Goal: Task Accomplishment & Management: Use online tool/utility

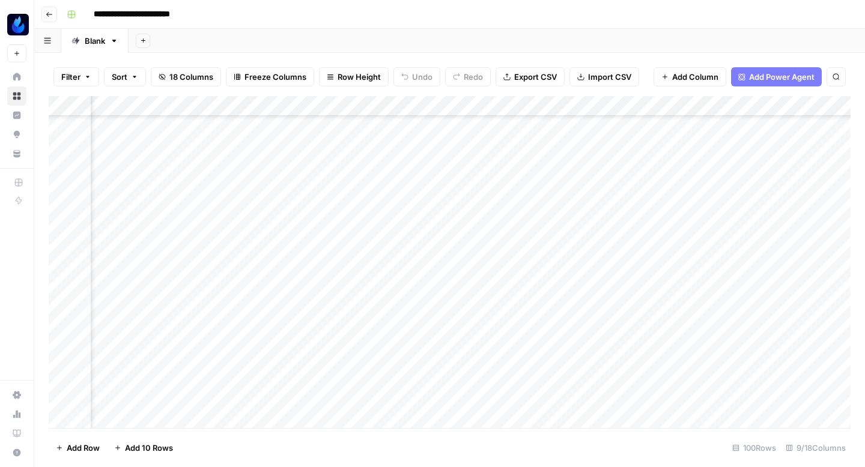
scroll to position [304, 112]
click at [497, 338] on div "Add Column" at bounding box center [450, 262] width 802 height 332
click at [474, 332] on textarea "**********" at bounding box center [524, 333] width 192 height 17
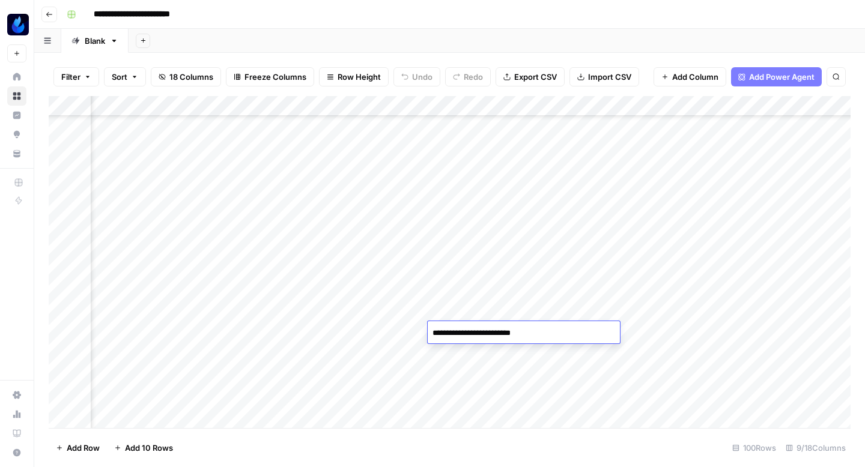
click at [46, 16] on icon "button" at bounding box center [49, 14] width 7 height 7
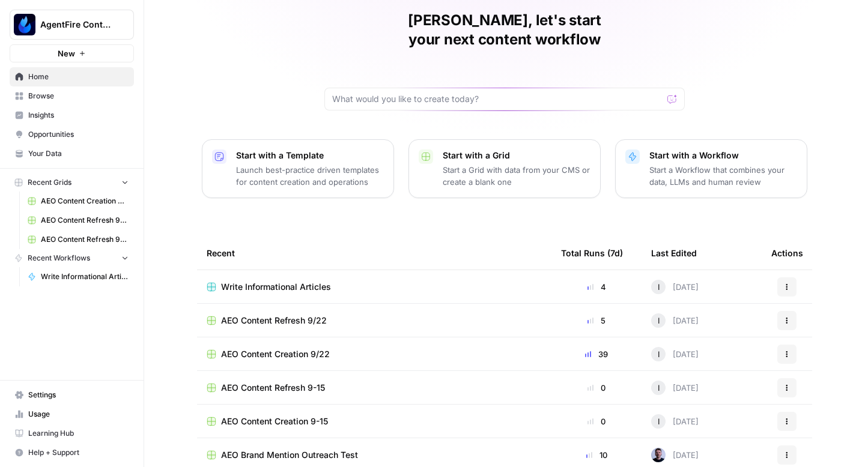
scroll to position [49, 0]
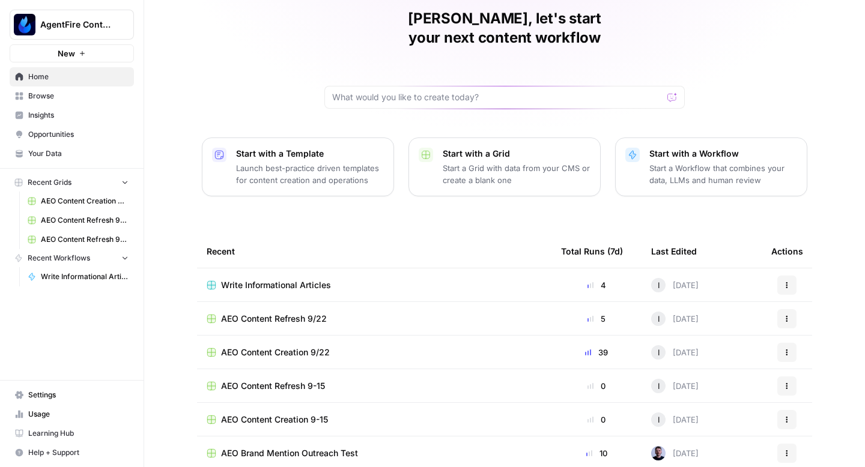
click at [302, 313] on span "AEO Content Refresh 9/22" at bounding box center [274, 319] width 106 height 12
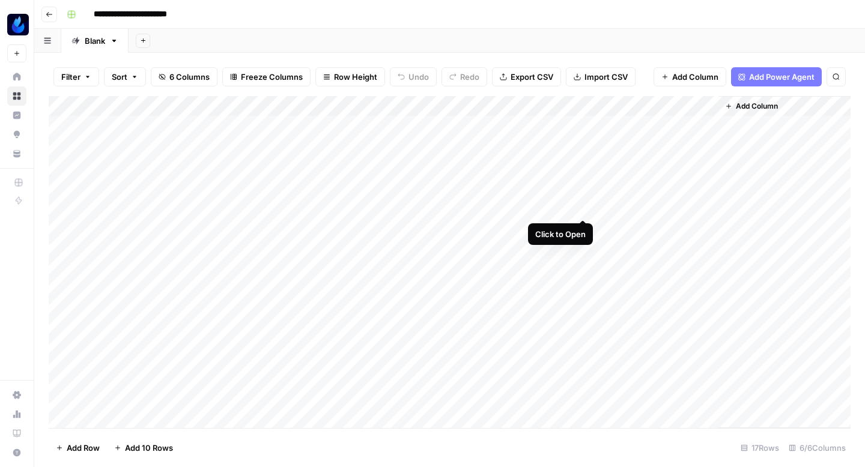
click at [582, 204] on div "Add Column" at bounding box center [450, 262] width 802 height 332
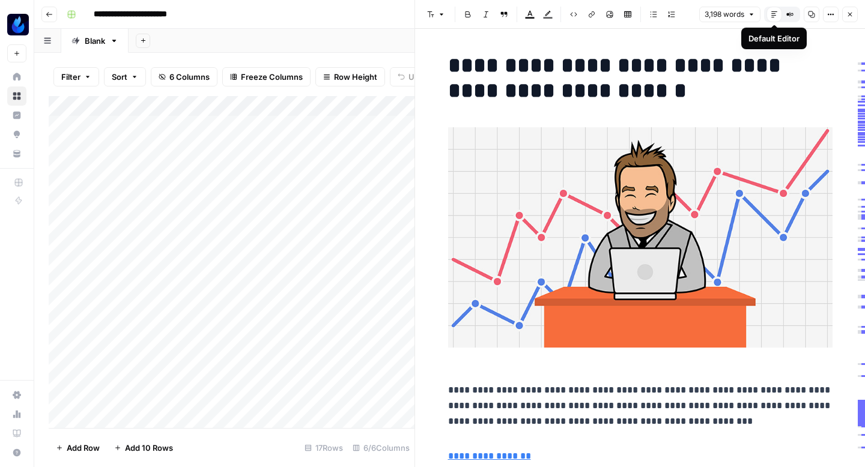
click at [810, 16] on icon "button" at bounding box center [811, 14] width 7 height 7
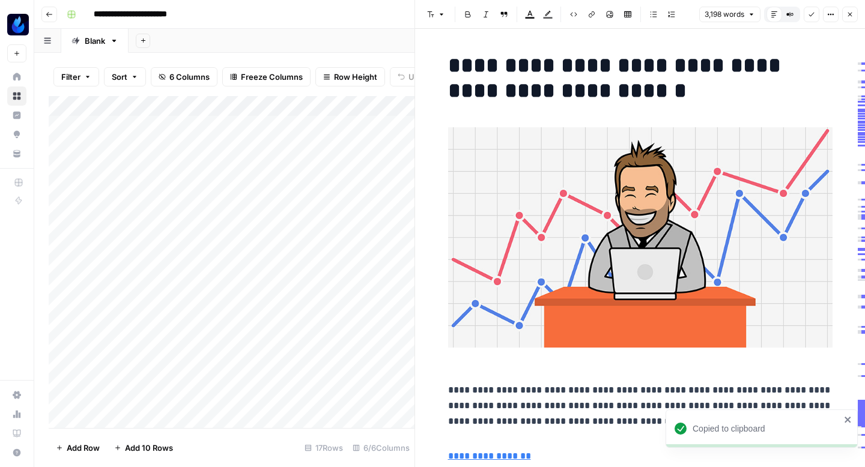
click at [522, 71] on h1 "**********" at bounding box center [640, 78] width 384 height 50
click at [527, 62] on h1 "**********" at bounding box center [640, 78] width 384 height 50
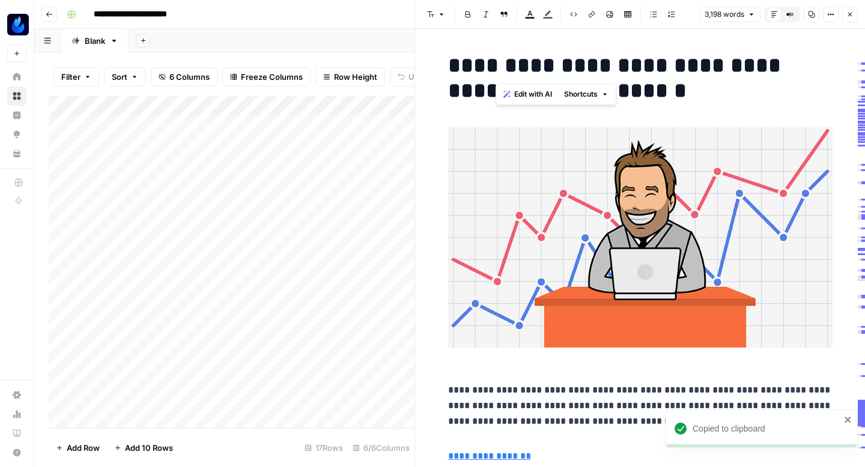
click at [527, 62] on h1 "**********" at bounding box center [640, 78] width 384 height 50
copy h1 "**********"
click at [811, 20] on button "Copy" at bounding box center [812, 15] width 16 height 16
click at [715, 79] on h1 "**********" at bounding box center [640, 78] width 384 height 50
click at [846, 420] on icon "close" at bounding box center [847, 420] width 6 height 6
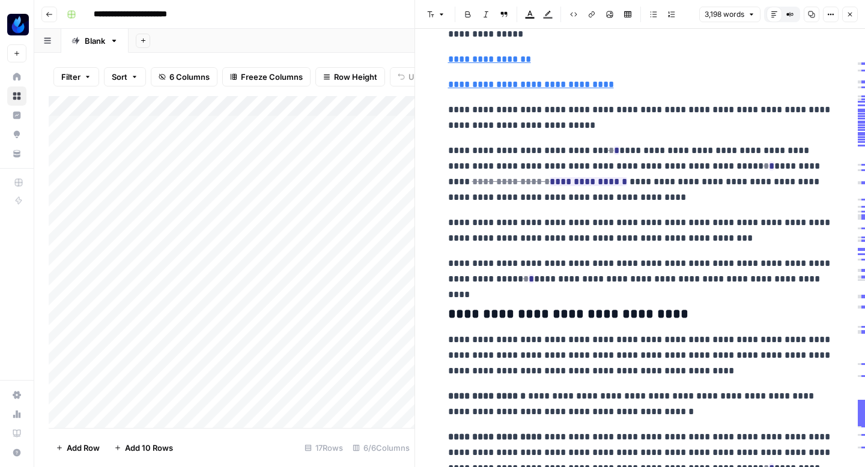
scroll to position [617, 0]
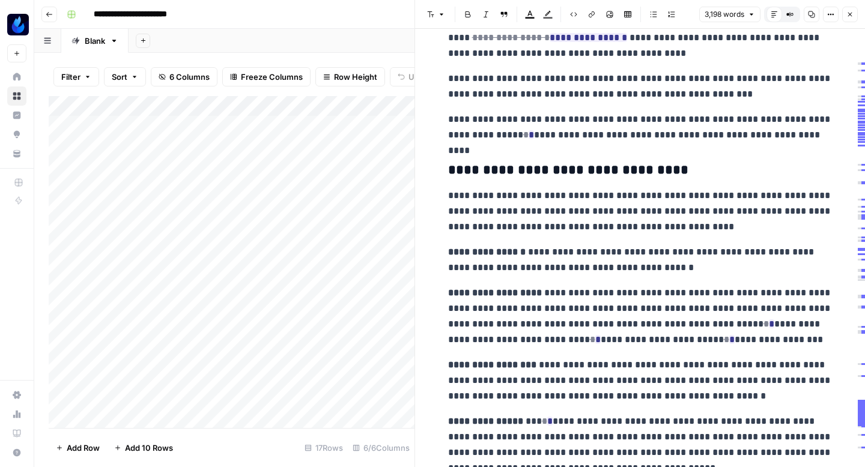
click at [744, 217] on p "**********" at bounding box center [640, 211] width 384 height 47
click at [811, 13] on icon "button" at bounding box center [811, 14] width 7 height 7
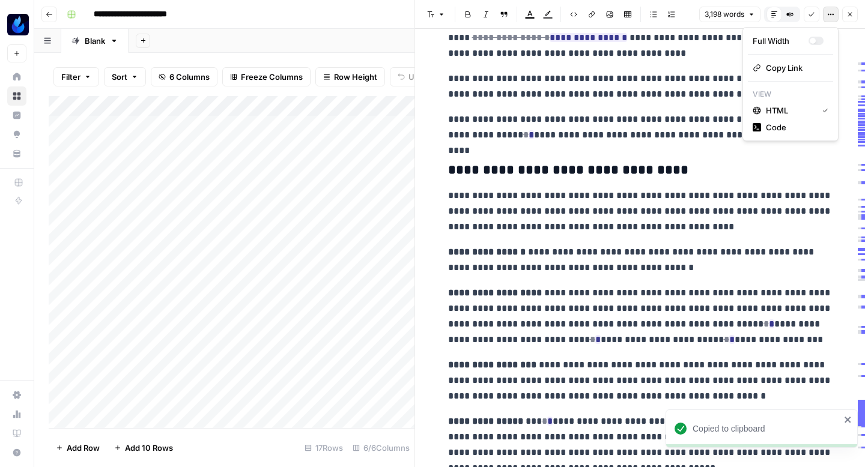
click at [831, 14] on icon "button" at bounding box center [831, 15] width 2 height 2
click at [654, 252] on p "**********" at bounding box center [640, 259] width 384 height 31
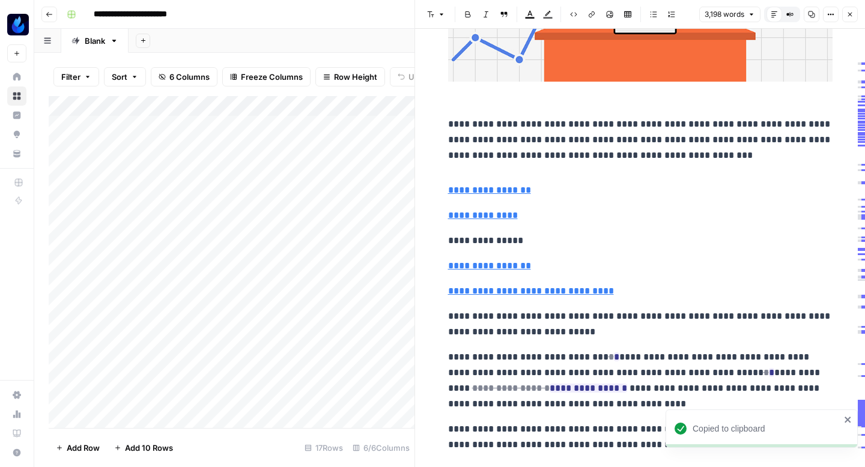
scroll to position [0, 0]
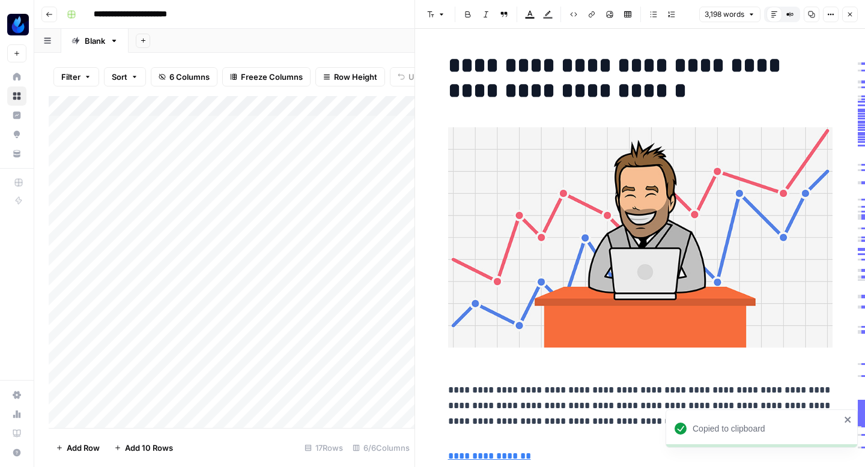
click at [850, 18] on button "Close" at bounding box center [850, 15] width 16 height 16
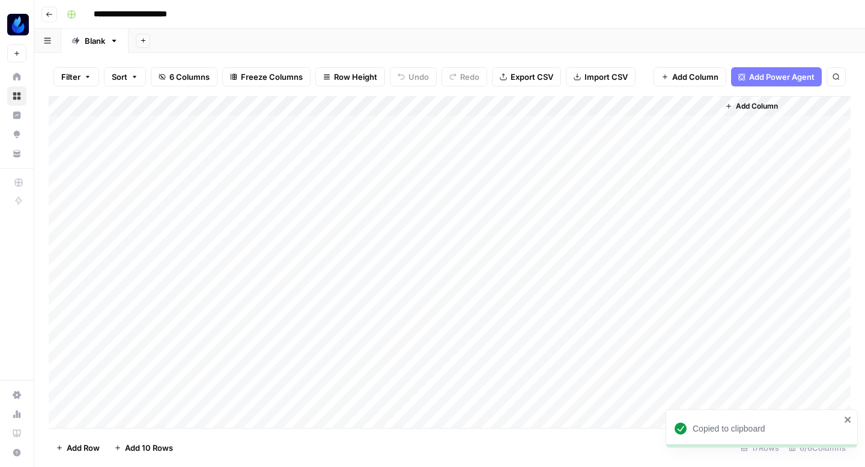
click at [577, 224] on div "Add Column" at bounding box center [450, 262] width 802 height 332
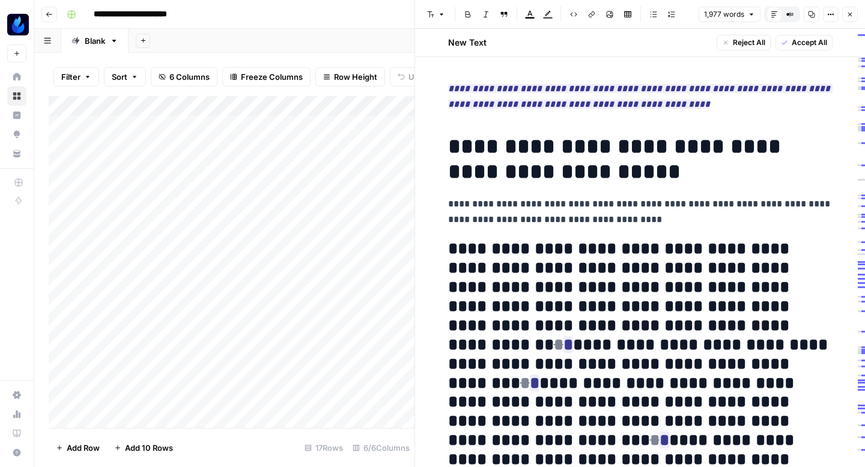
click at [846, 12] on icon "button" at bounding box center [849, 14] width 7 height 7
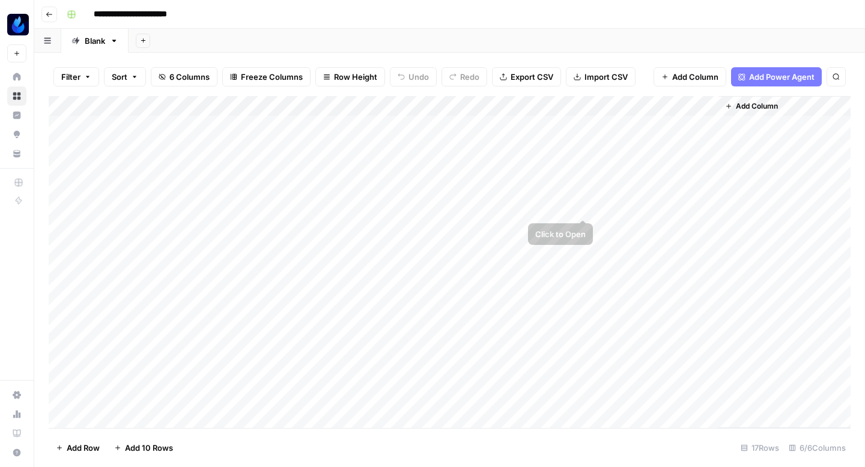
click at [580, 206] on div "Add Column" at bounding box center [450, 262] width 802 height 332
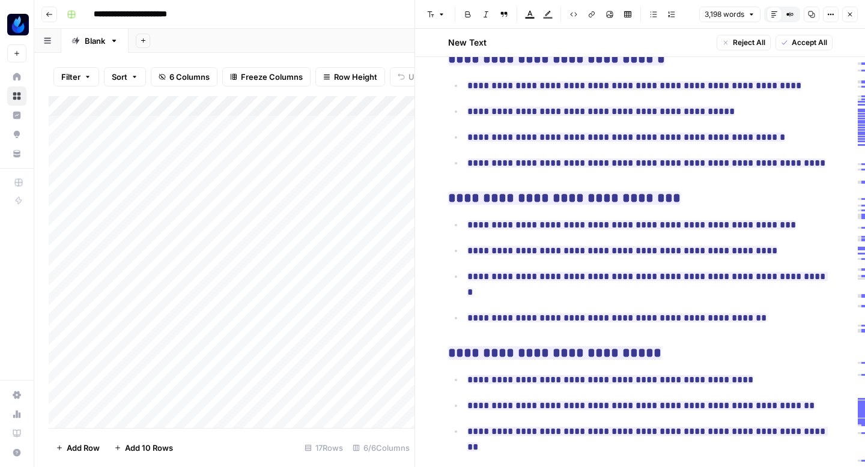
scroll to position [6543, 0]
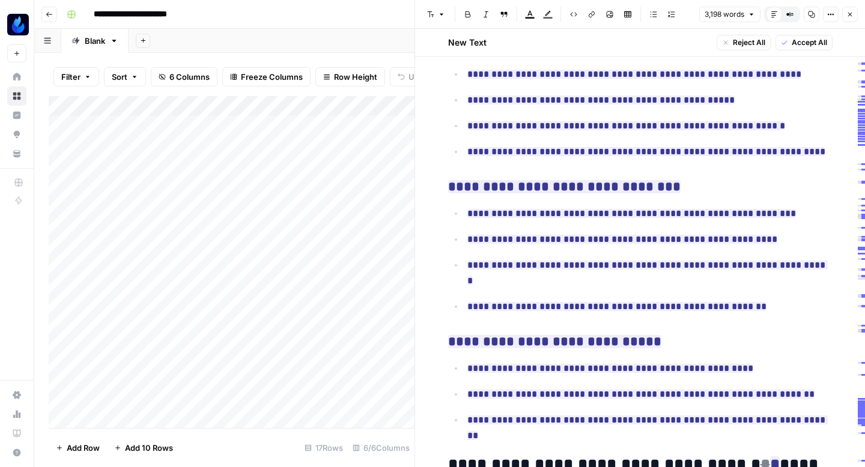
click at [801, 44] on span "Accept All" at bounding box center [809, 42] width 35 height 11
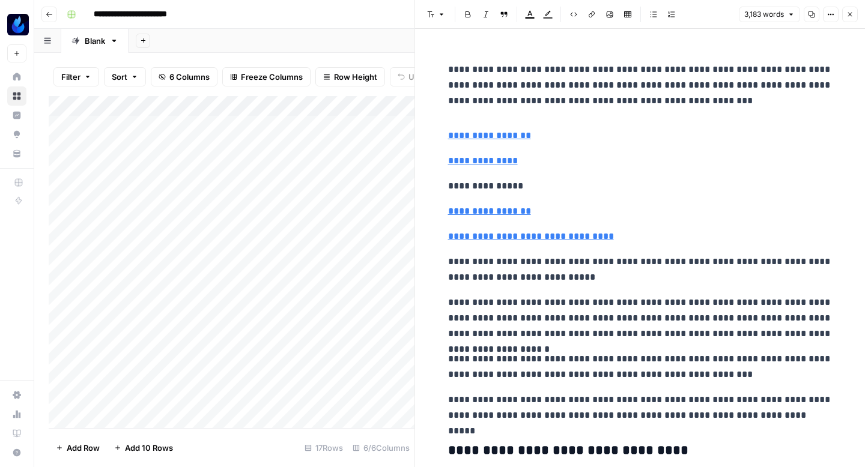
scroll to position [0, 0]
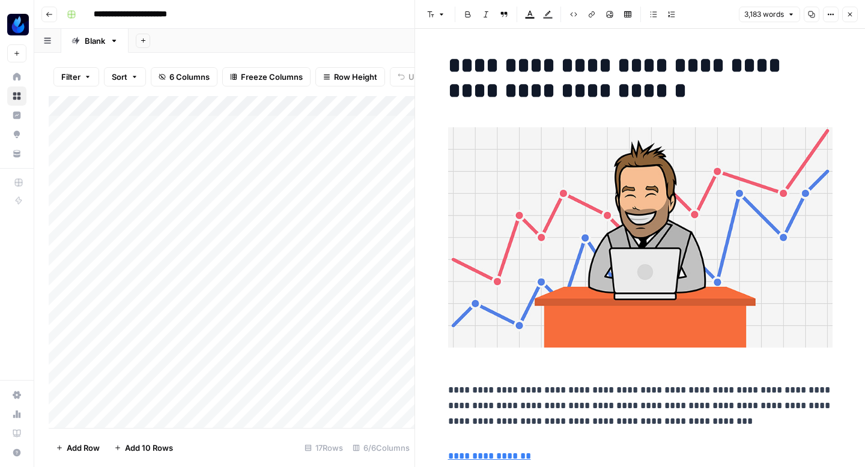
click at [813, 13] on icon "button" at bounding box center [811, 14] width 7 height 7
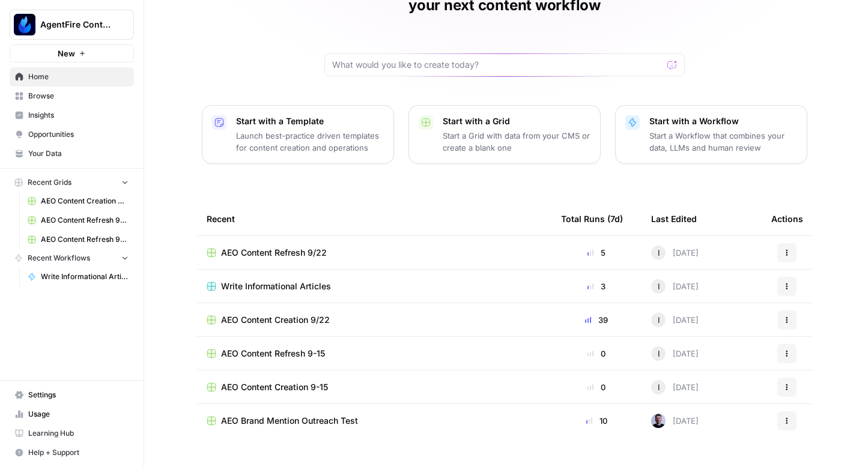
scroll to position [83, 0]
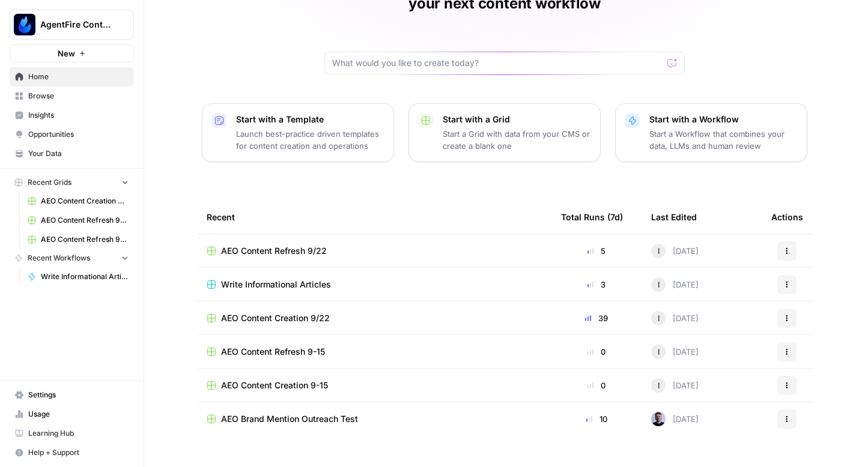
click at [288, 279] on span "Write Informational Articles" at bounding box center [276, 285] width 110 height 12
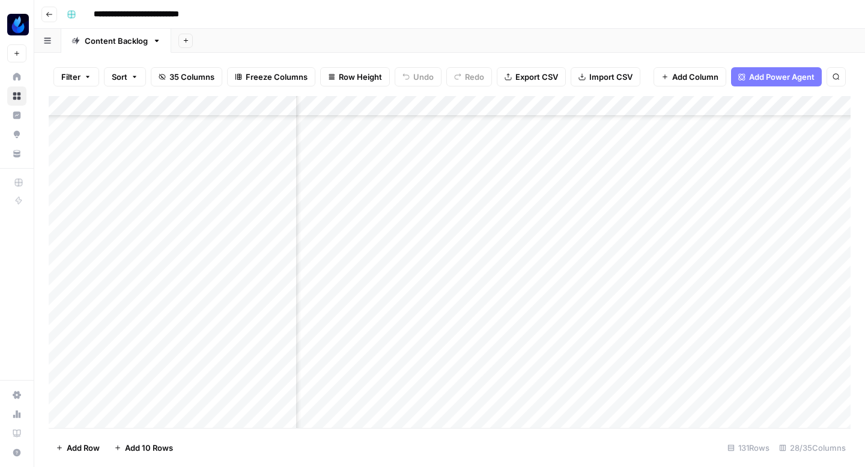
scroll to position [545, 1833]
click at [459, 306] on div "Add Column" at bounding box center [450, 262] width 802 height 332
click at [464, 187] on div "Add Column" at bounding box center [450, 262] width 802 height 332
click at [455, 210] on div "Add Column" at bounding box center [450, 262] width 802 height 332
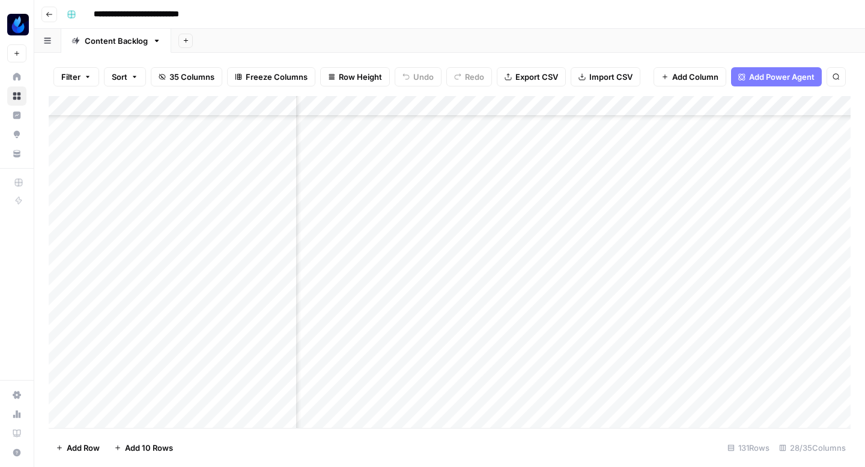
click at [445, 340] on div "Add Column" at bounding box center [450, 262] width 802 height 332
click at [607, 228] on div "Add Column" at bounding box center [450, 262] width 802 height 332
click at [595, 228] on div "Add Column" at bounding box center [450, 262] width 802 height 332
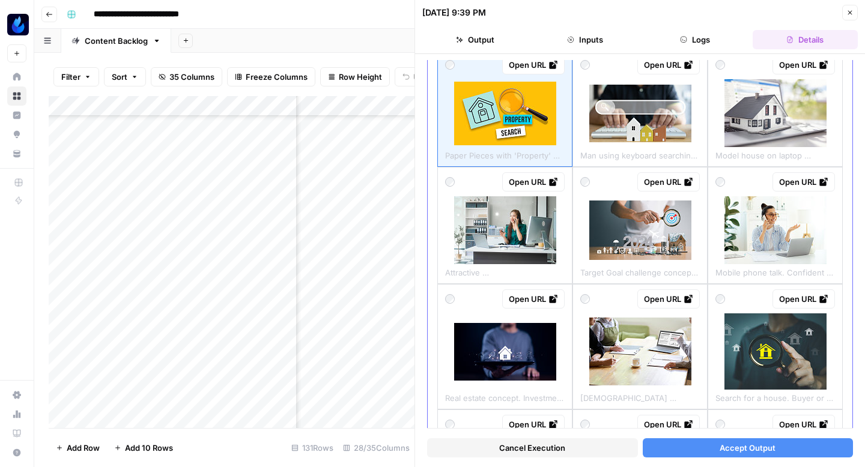
scroll to position [89, 0]
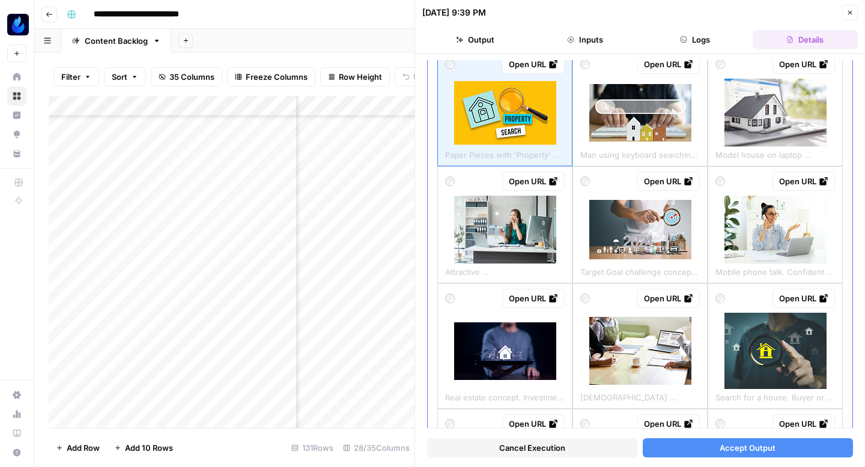
click at [542, 235] on img at bounding box center [505, 230] width 102 height 68
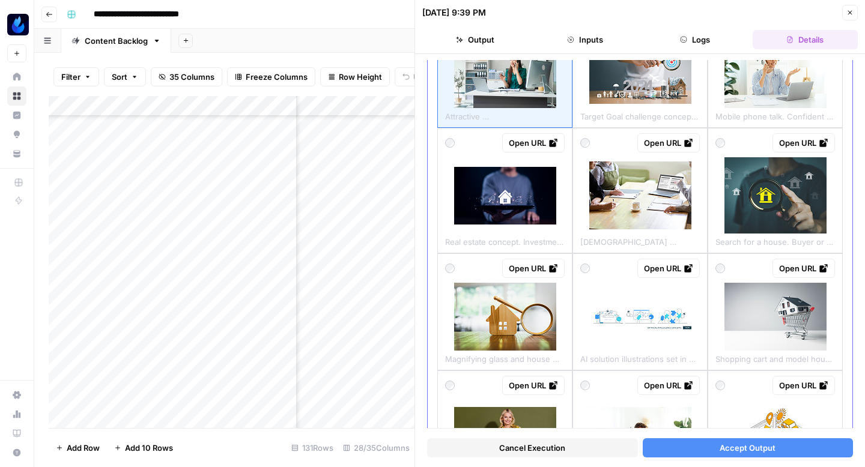
scroll to position [272, 0]
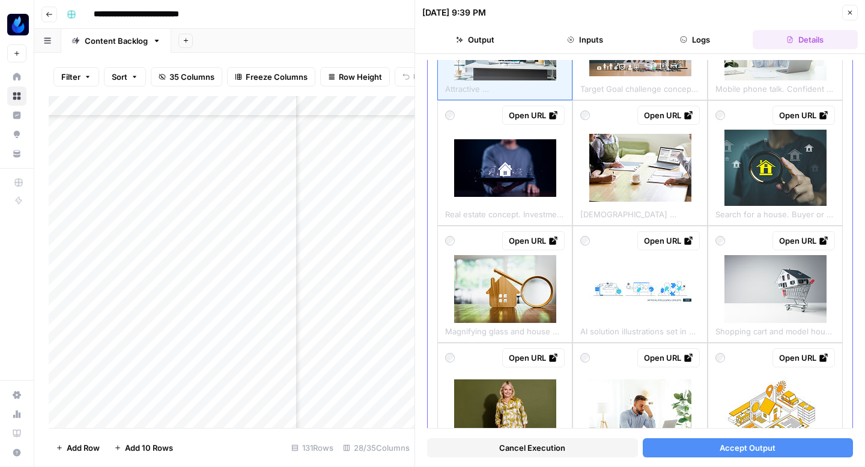
click at [782, 153] on img at bounding box center [775, 168] width 102 height 76
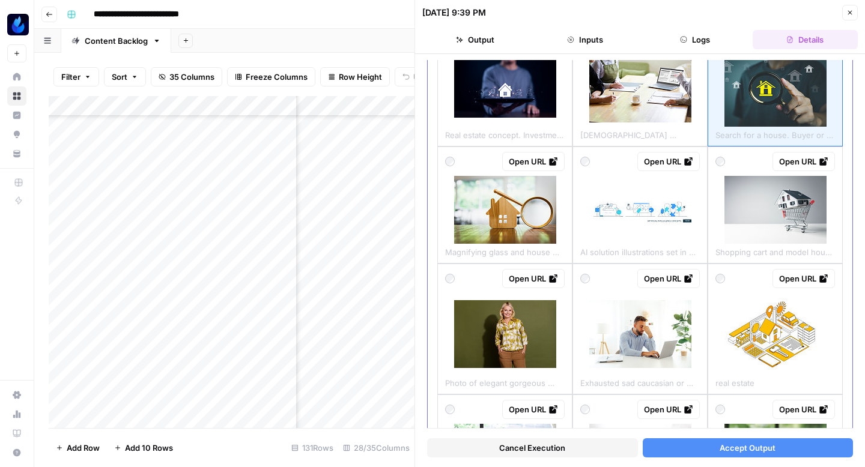
scroll to position [356, 0]
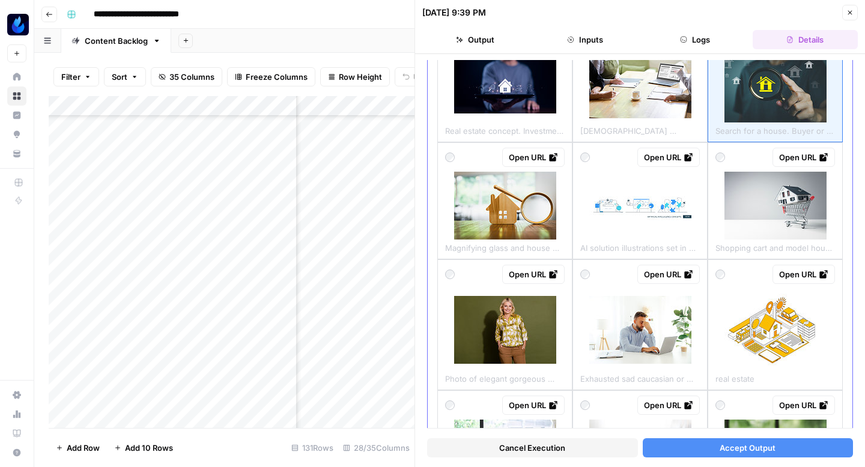
click at [777, 228] on img at bounding box center [775, 206] width 102 height 68
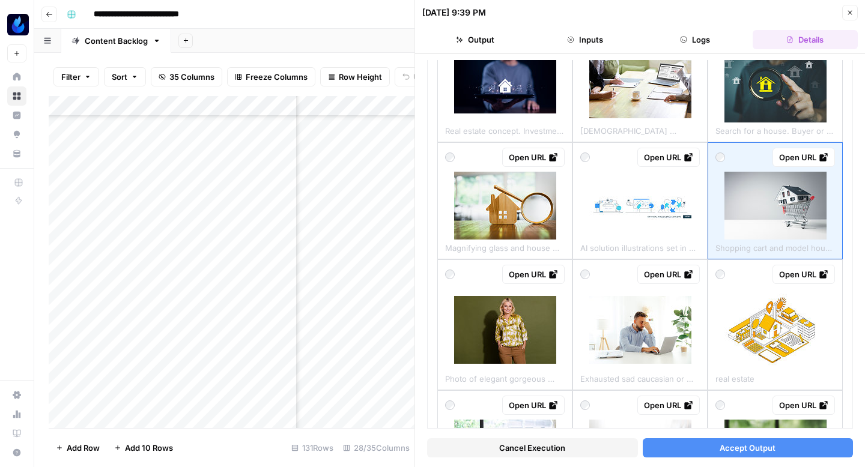
click at [724, 448] on span "Accept Output" at bounding box center [748, 448] width 56 height 12
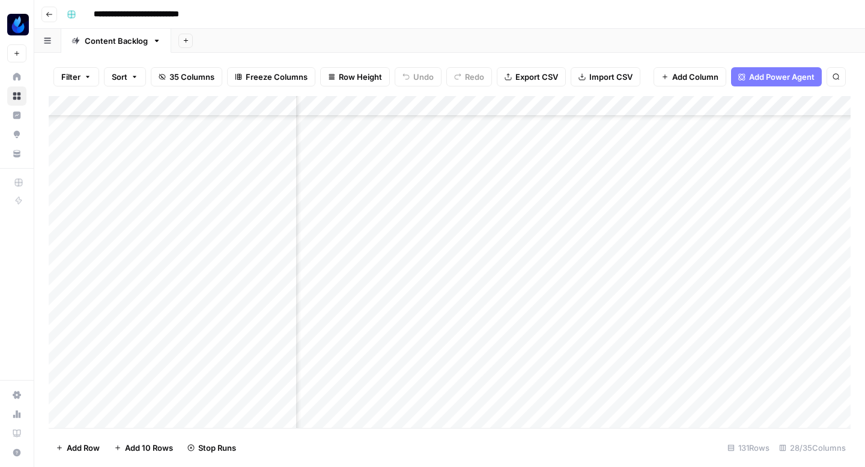
scroll to position [959, 1956]
click at [591, 227] on div "Add Column" at bounding box center [450, 262] width 802 height 332
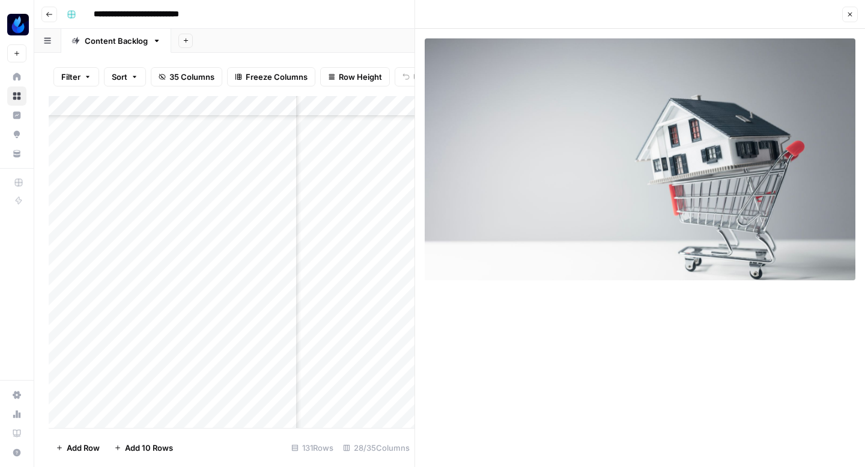
drag, startPoint x: 581, startPoint y: 212, endPoint x: 336, endPoint y: 8, distance: 319.1
click at [0, 0] on body "**********" at bounding box center [432, 233] width 865 height 467
click at [849, 18] on button "Close" at bounding box center [850, 15] width 16 height 16
